Goal: Use online tool/utility: Use online tool/utility

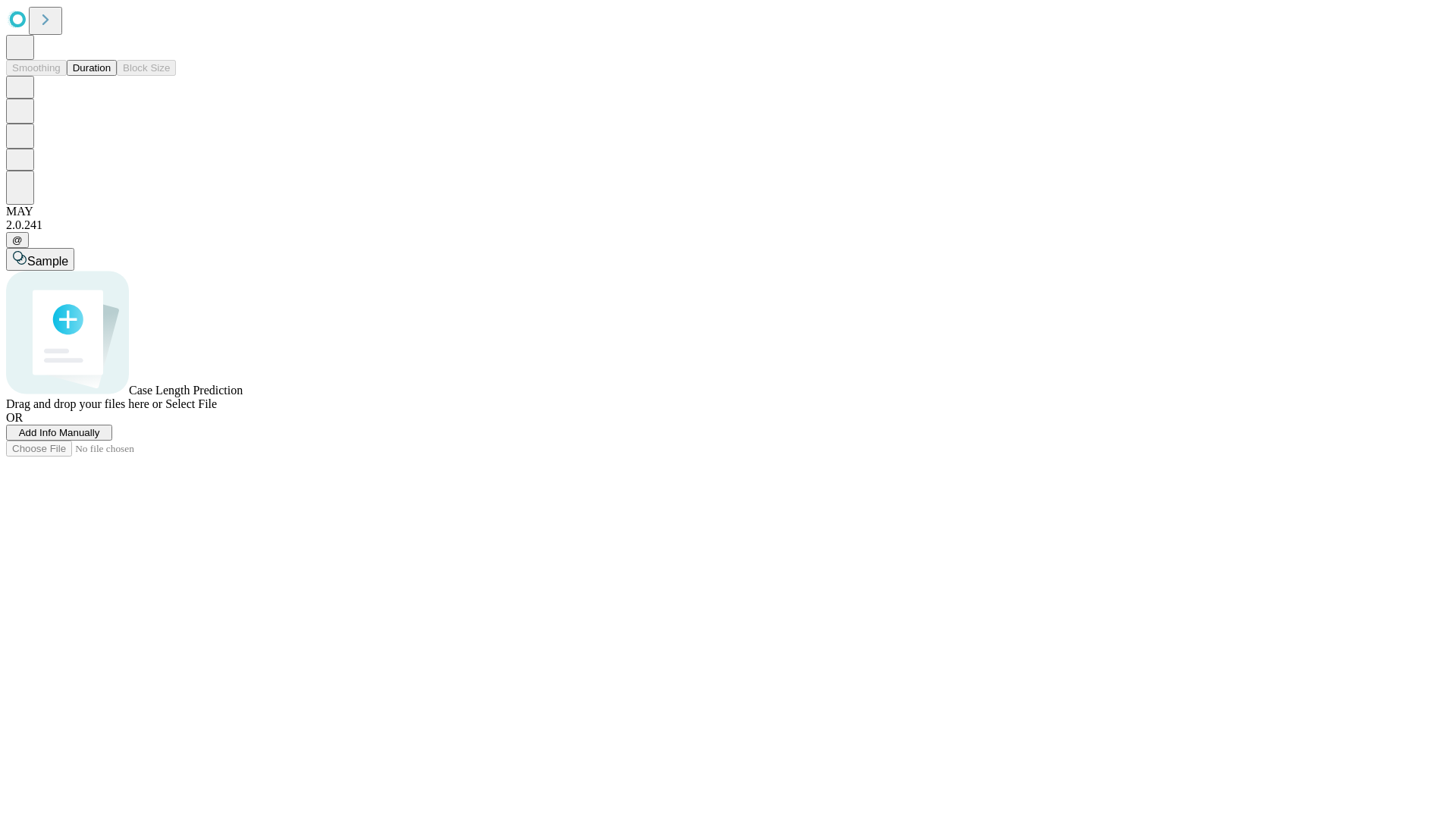
click at [217, 410] on span "Select File" at bounding box center [191, 403] width 52 height 13
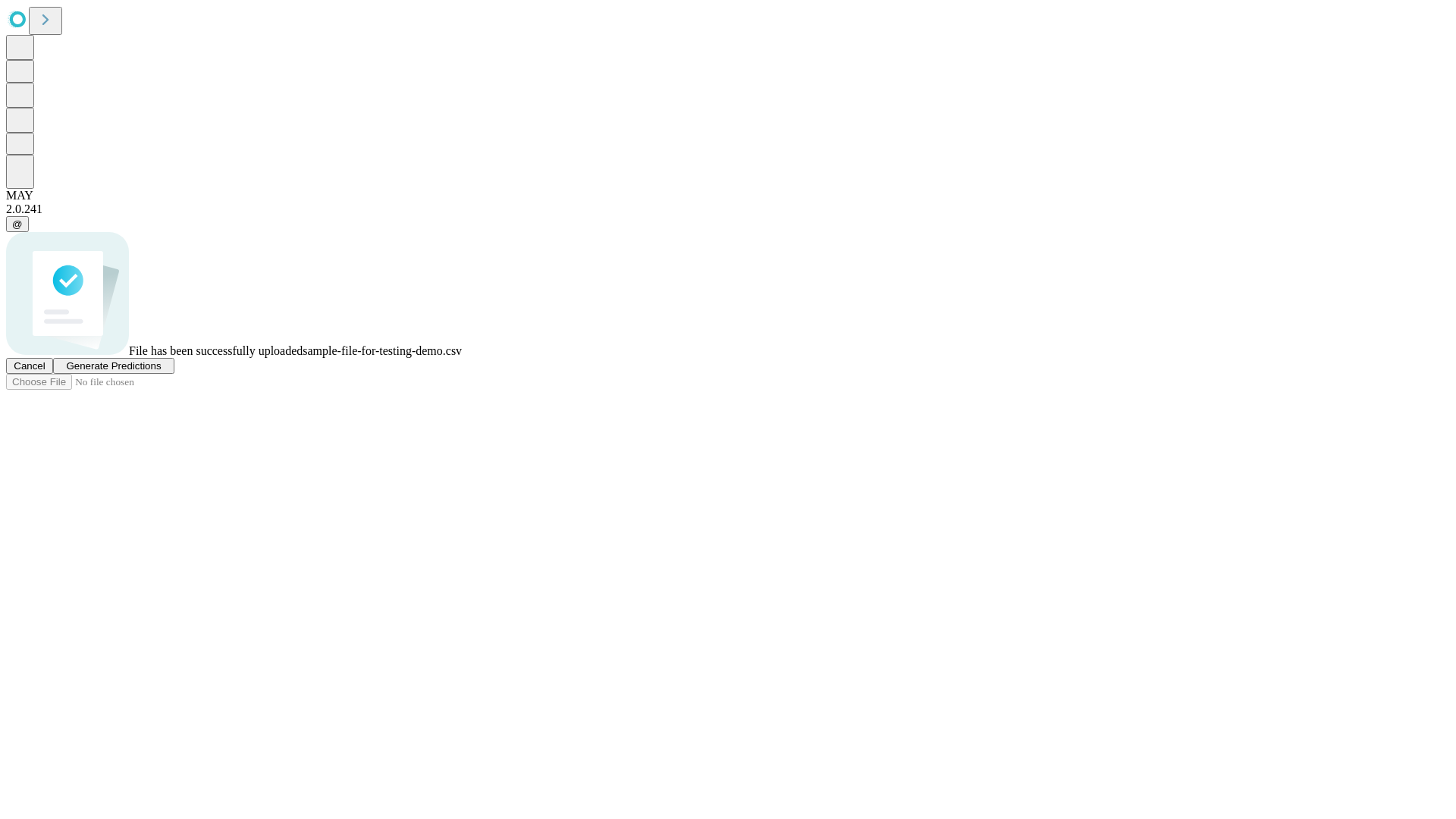
click at [161, 372] on span "Generate Predictions" at bounding box center [113, 366] width 94 height 11
